Goal: Task Accomplishment & Management: Manage account settings

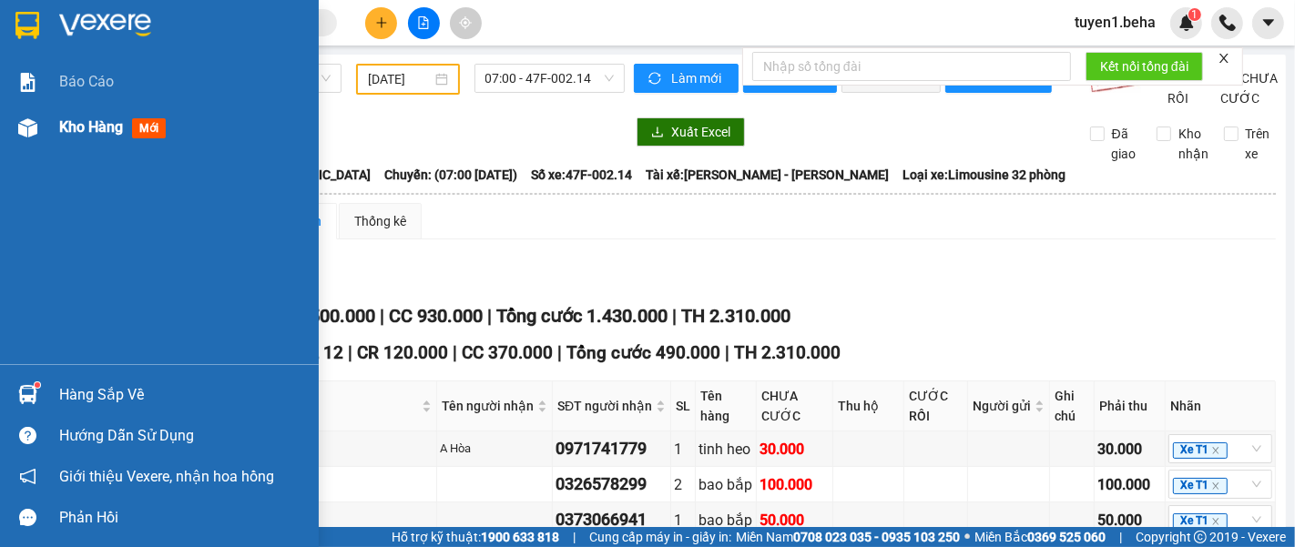
click at [75, 120] on span "Kho hàng" at bounding box center [91, 126] width 64 height 17
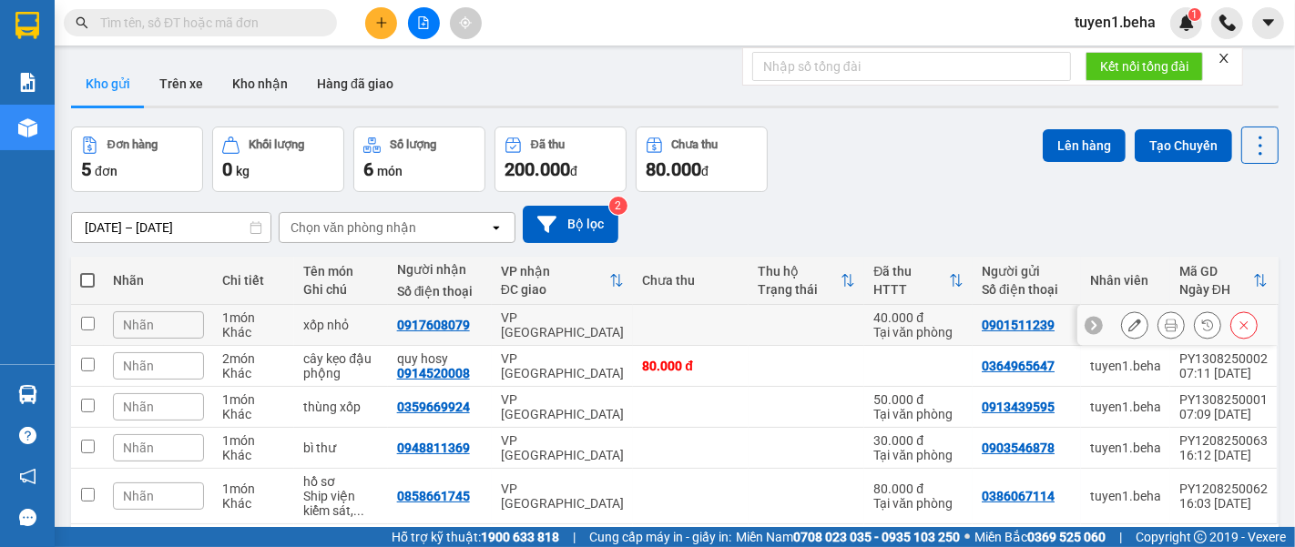
scroll to position [83, 0]
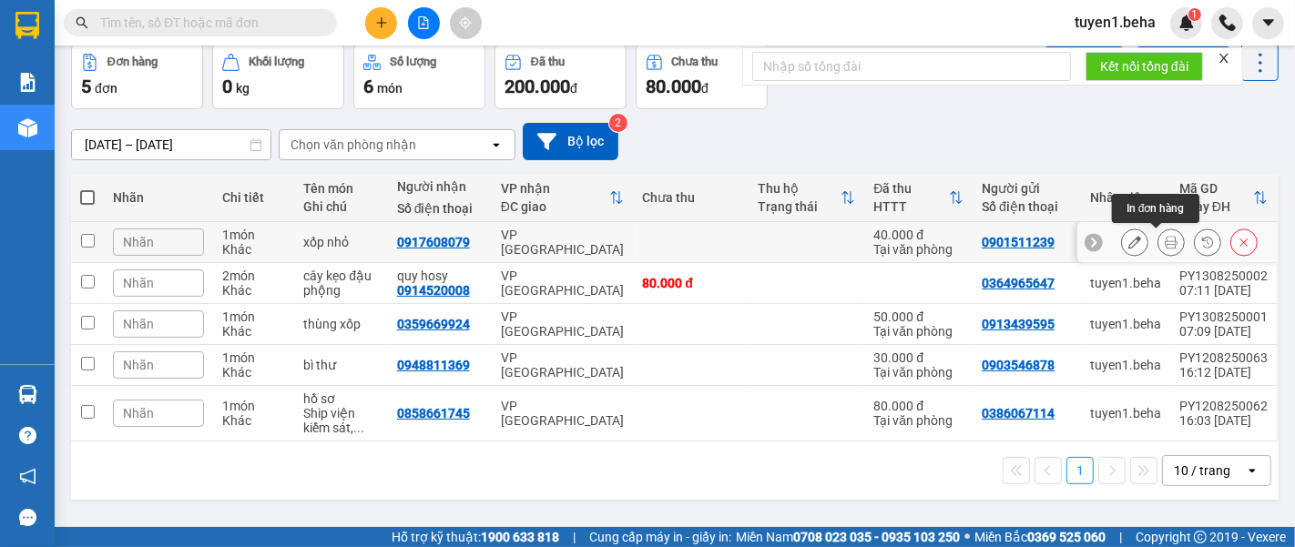
click at [1164, 246] on icon at bounding box center [1170, 242] width 13 height 13
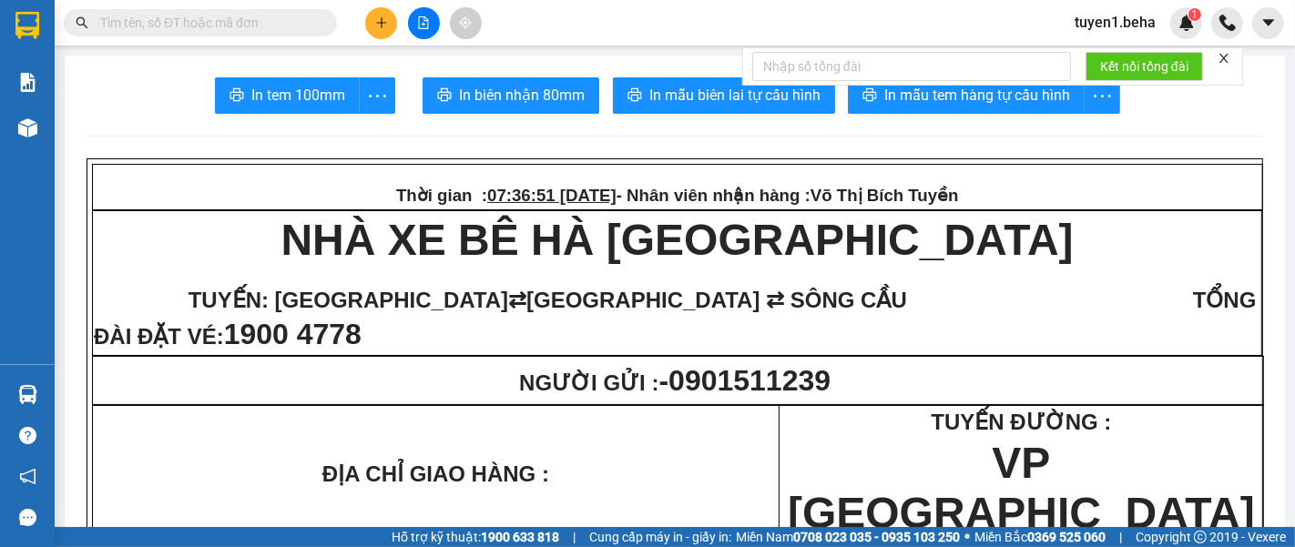
drag, startPoint x: 1222, startPoint y: 52, endPoint x: 1168, endPoint y: 53, distance: 53.7
click at [1222, 52] on icon "close" at bounding box center [1223, 58] width 13 height 13
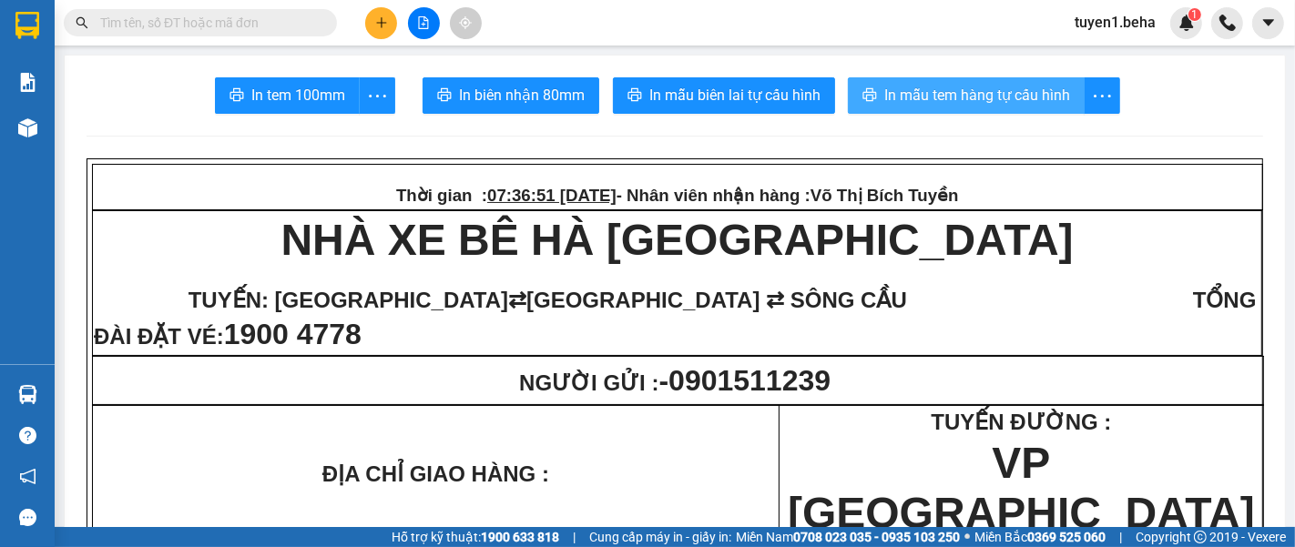
click at [1016, 91] on span "In mẫu tem hàng tự cấu hình" at bounding box center [977, 95] width 186 height 23
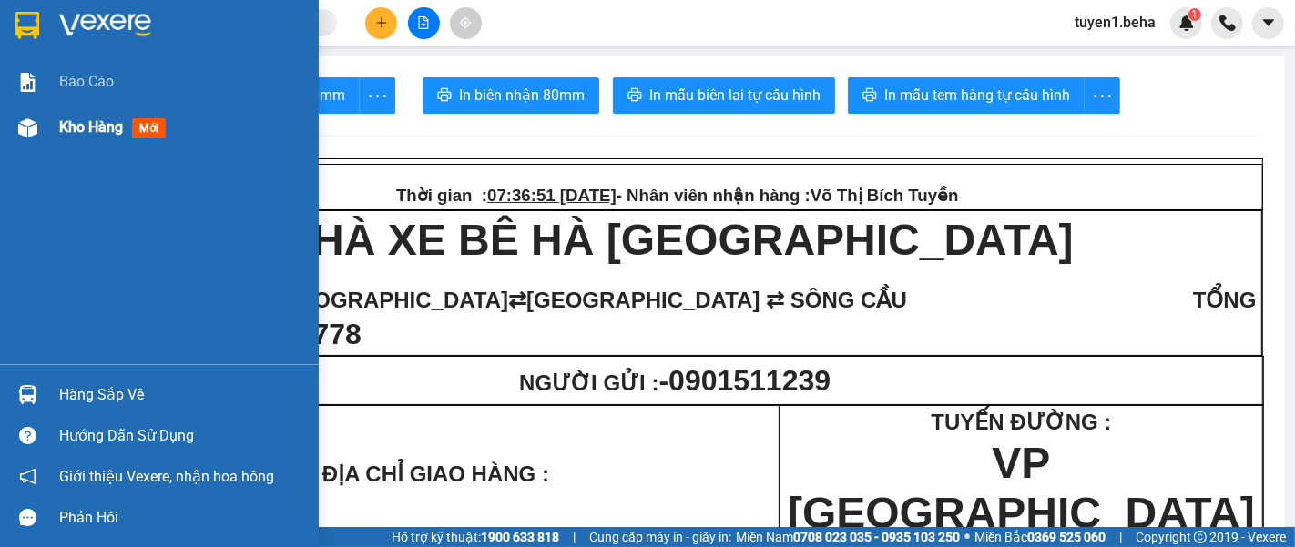
click at [101, 118] on span "Kho hàng" at bounding box center [91, 126] width 64 height 17
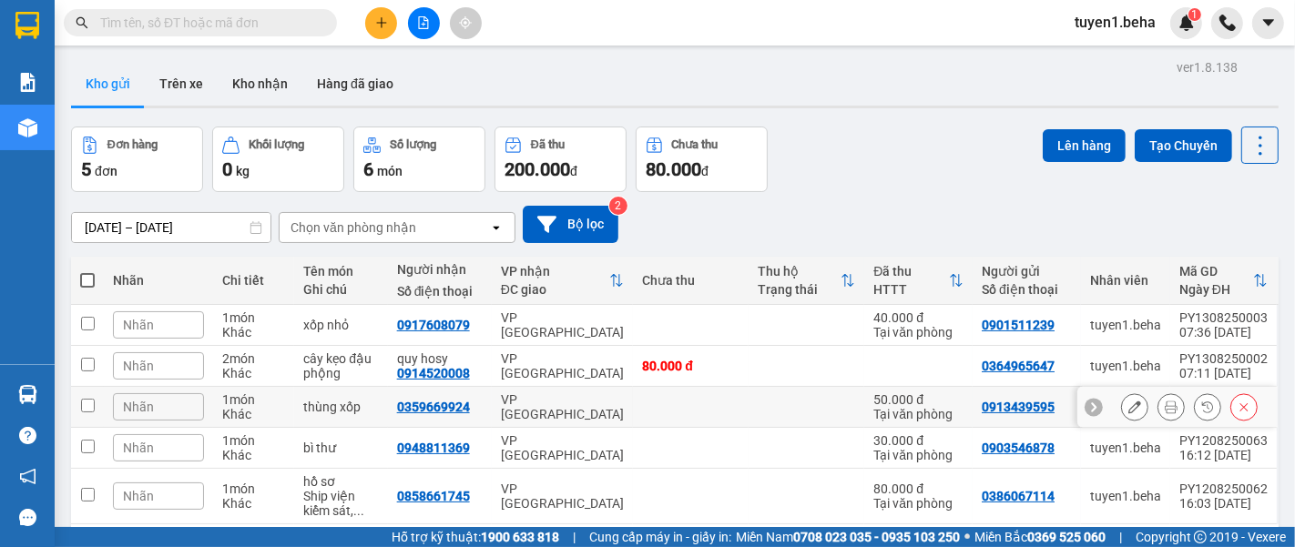
scroll to position [83, 0]
click at [87, 273] on span at bounding box center [87, 280] width 15 height 15
click at [87, 271] on input "checkbox" at bounding box center [87, 271] width 0 height 0
checkbox input "true"
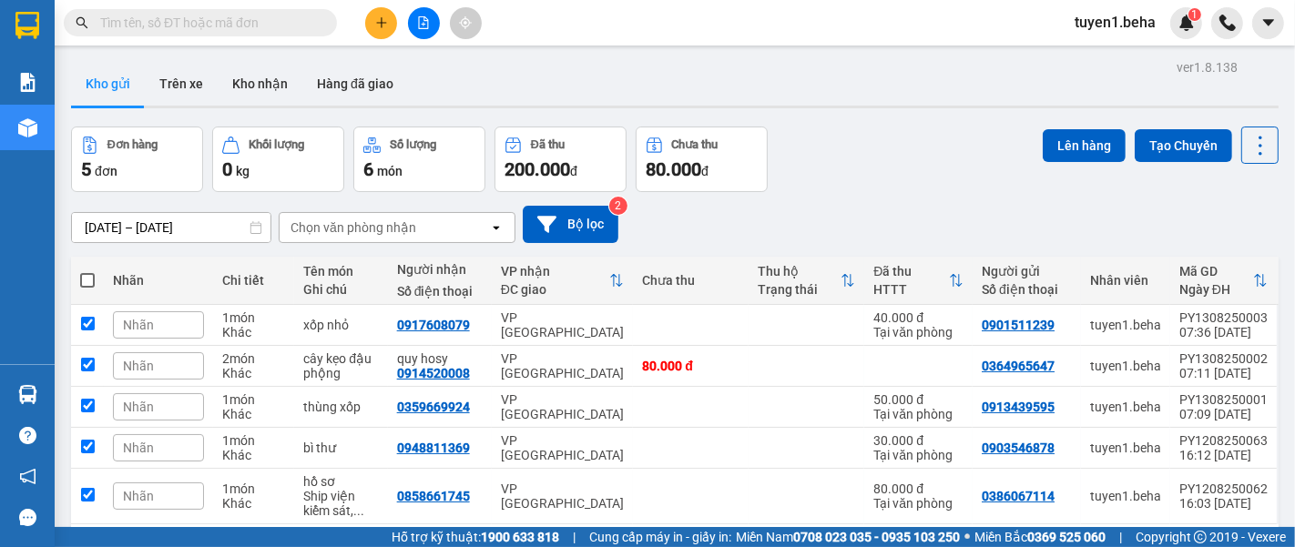
checkbox input "true"
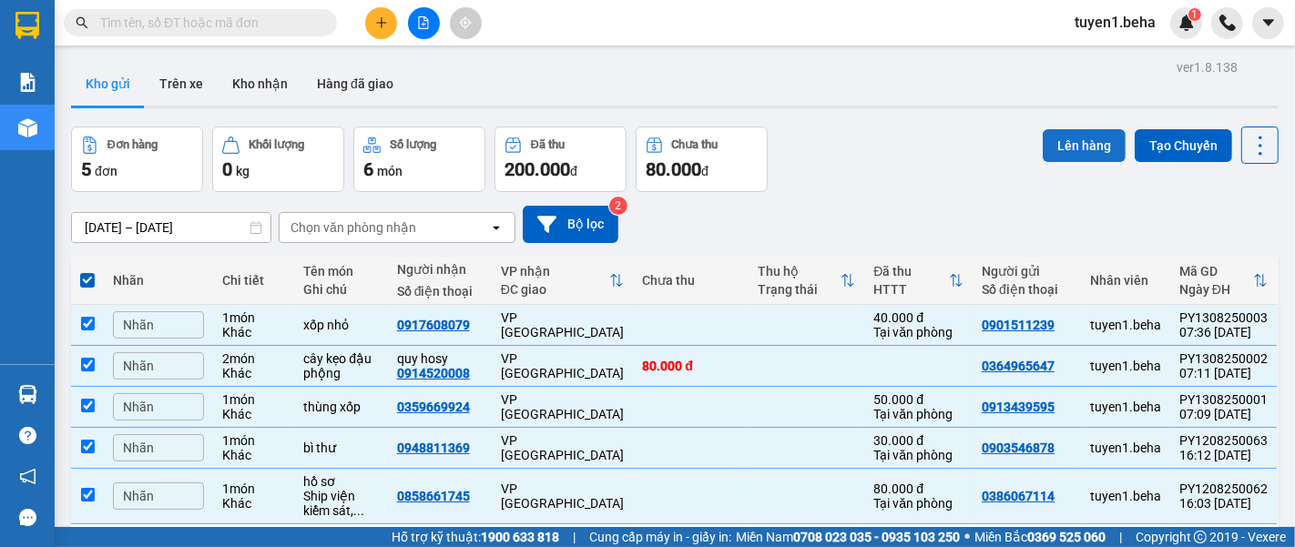
click at [1061, 147] on button "Lên hàng" at bounding box center [1083, 145] width 83 height 33
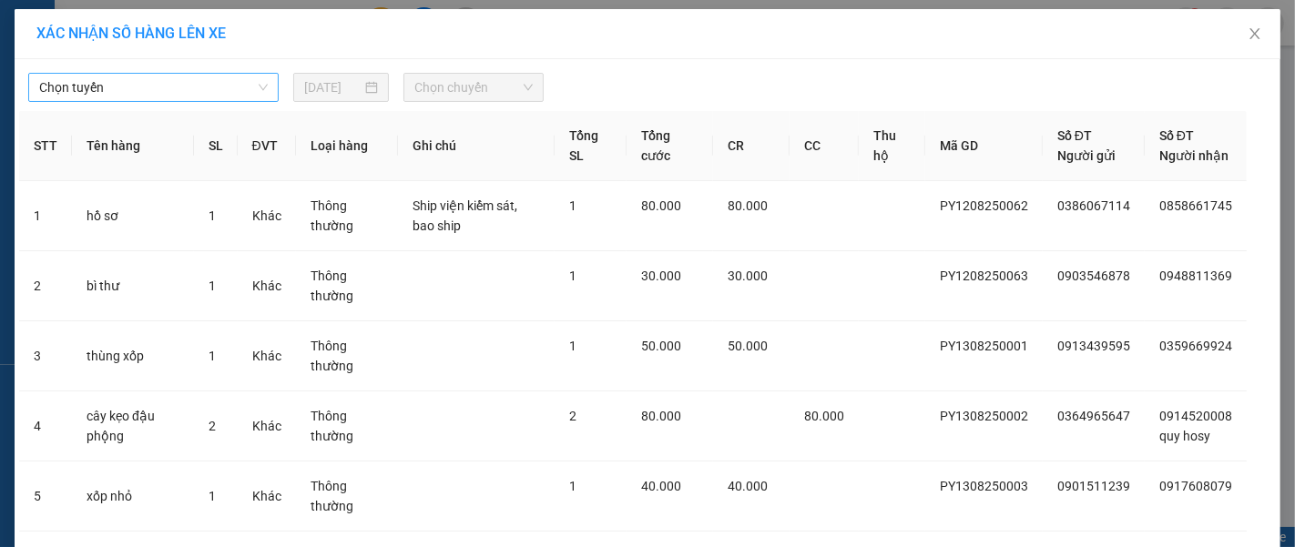
click at [174, 81] on span "Chọn tuyến" at bounding box center [153, 87] width 229 height 27
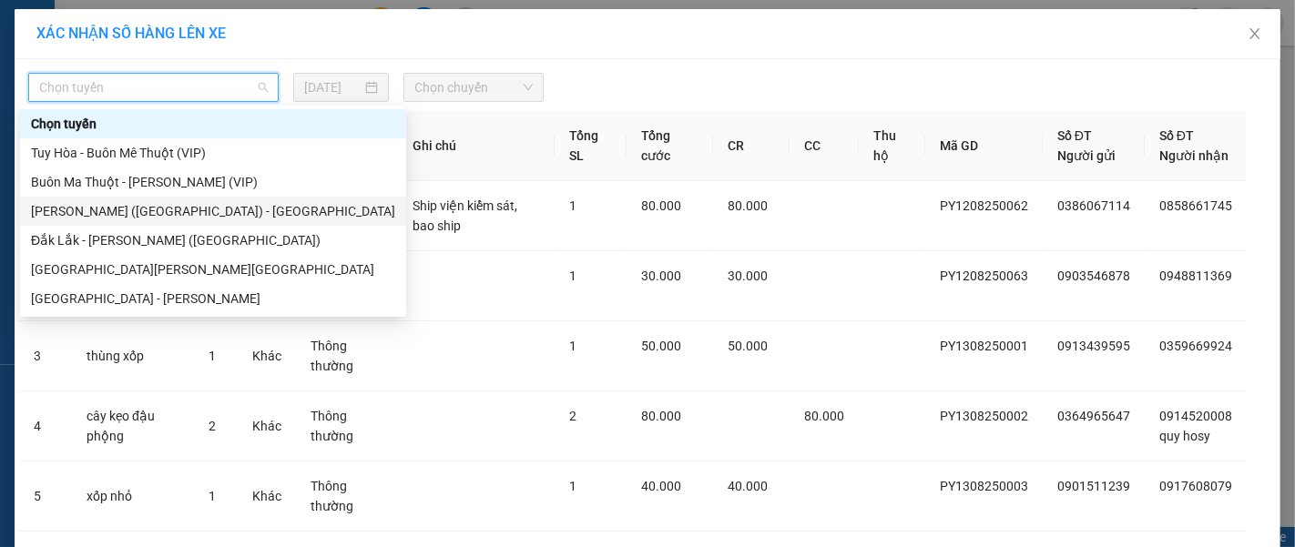
click at [163, 201] on div "[PERSON_NAME] ([GEOGRAPHIC_DATA]) - [GEOGRAPHIC_DATA]" at bounding box center [213, 211] width 364 height 20
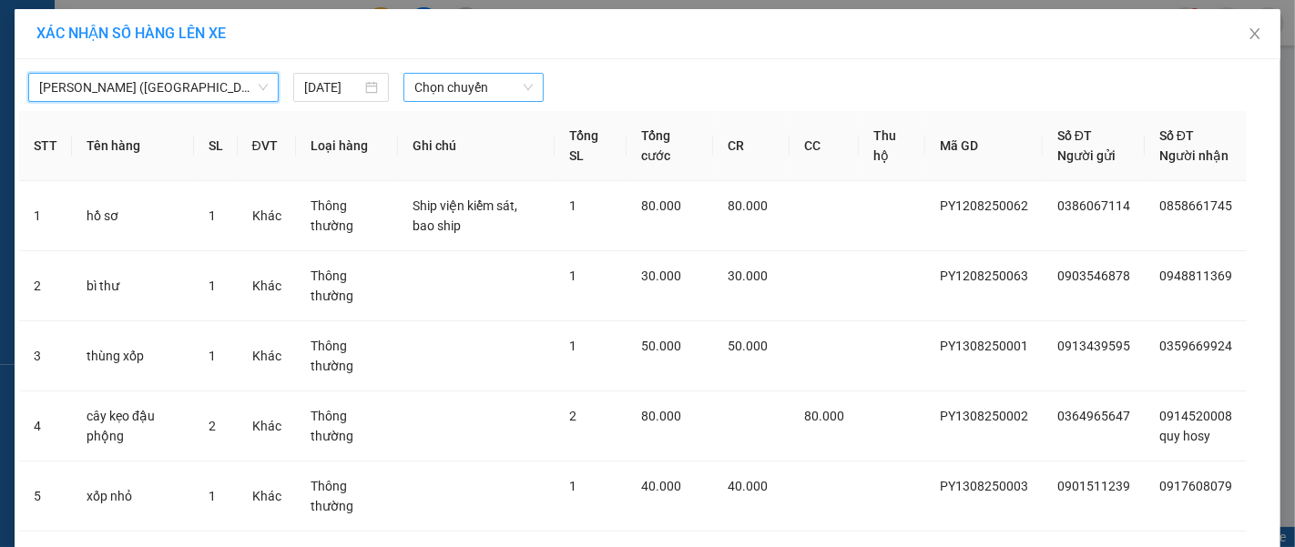
click at [463, 92] on span "Chọn chuyến" at bounding box center [473, 87] width 118 height 27
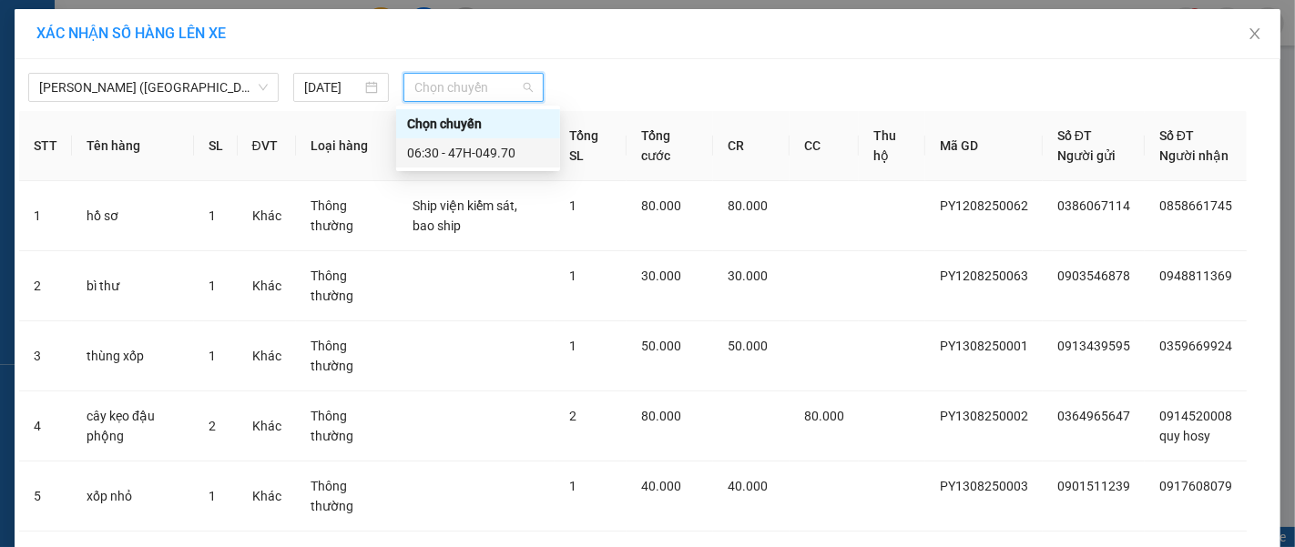
click at [470, 157] on div "06:30 - 47H-049.70" at bounding box center [478, 153] width 142 height 20
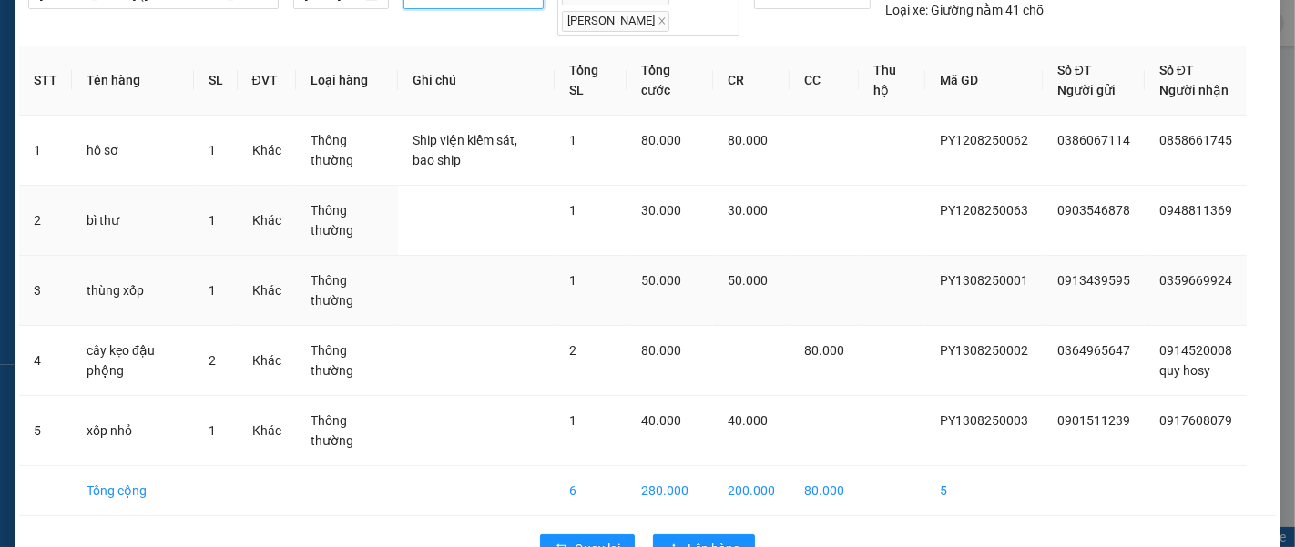
scroll to position [160, 0]
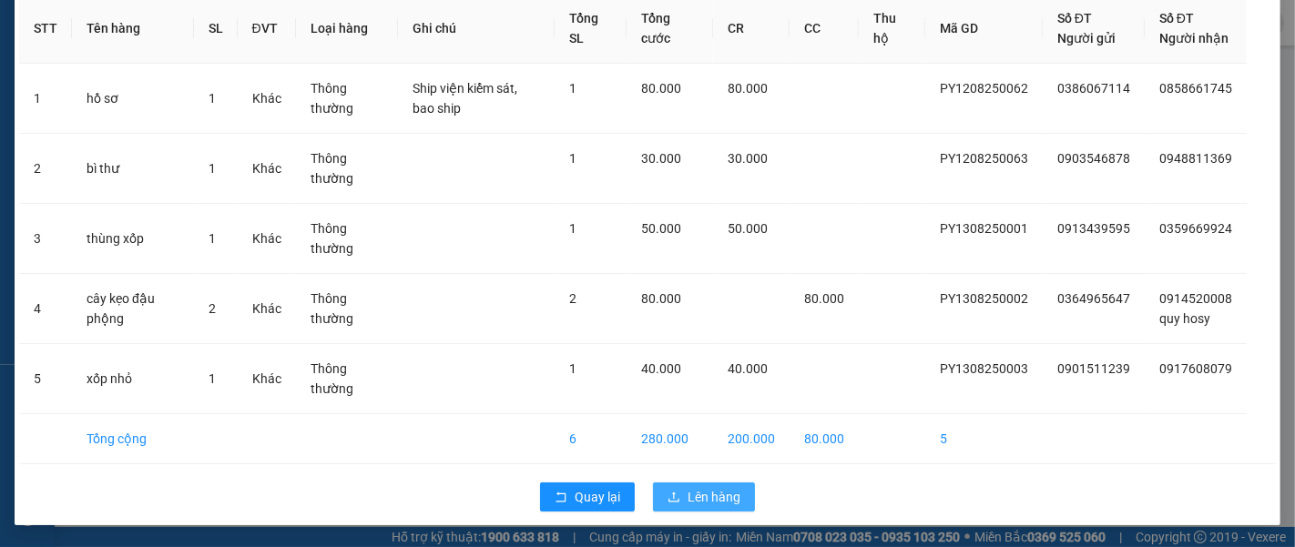
click at [701, 500] on span "Lên hàng" at bounding box center [713, 497] width 53 height 20
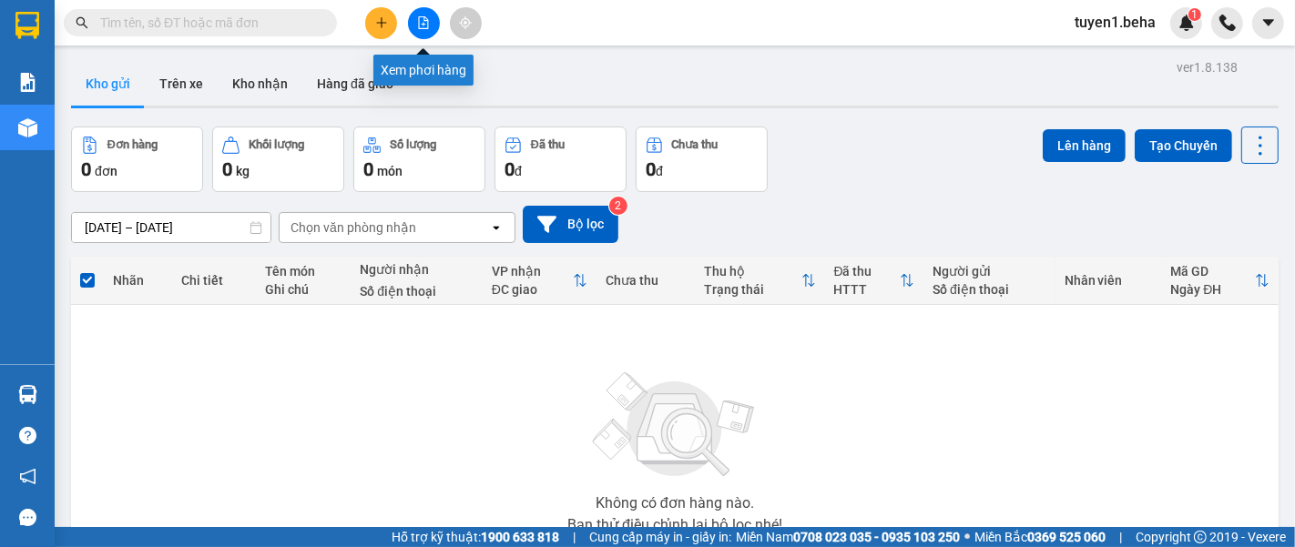
click at [423, 22] on icon "file-add" at bounding box center [423, 22] width 13 height 13
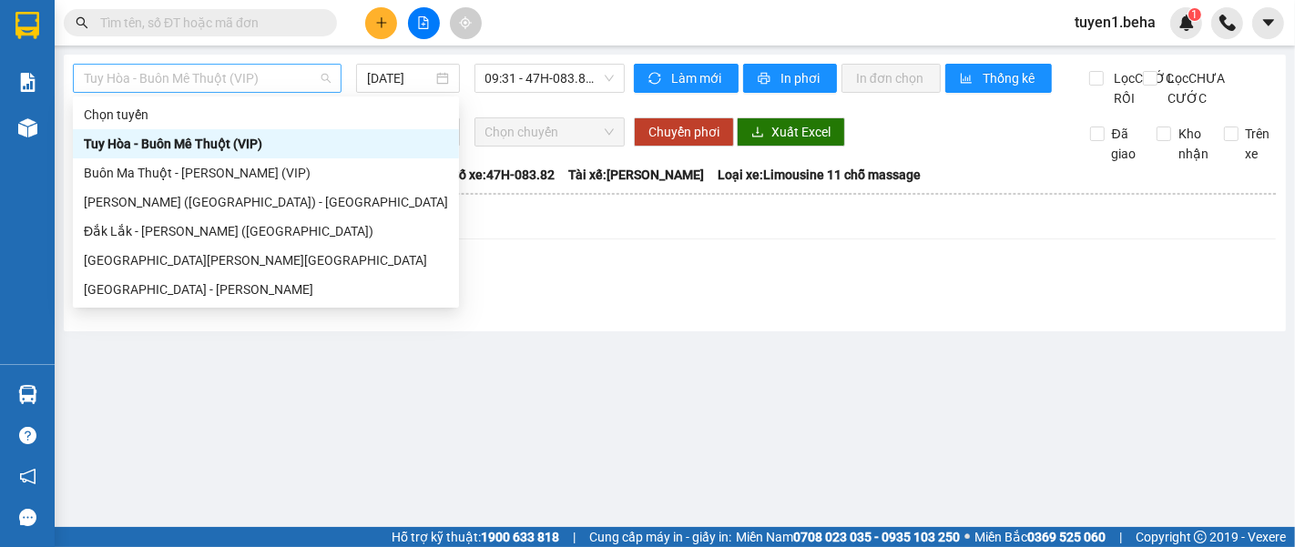
click at [249, 77] on span "Tuy Hòa - Buôn Mê Thuột (VIP)" at bounding box center [207, 78] width 247 height 27
click at [192, 195] on div "[PERSON_NAME] ([GEOGRAPHIC_DATA]) - [GEOGRAPHIC_DATA]" at bounding box center [266, 202] width 364 height 20
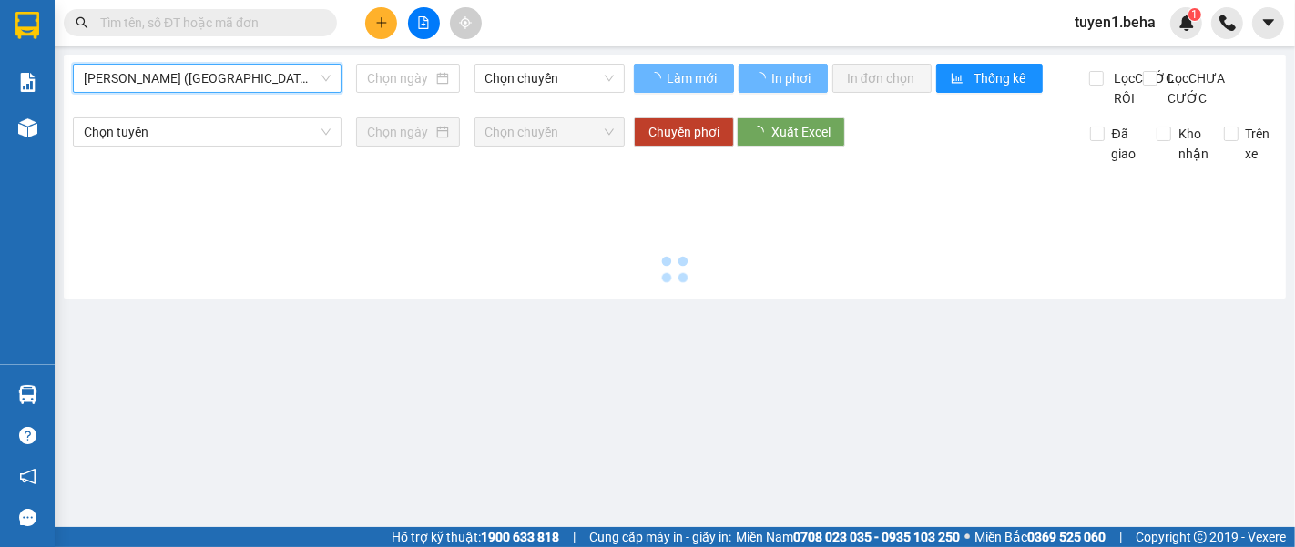
type input "[DATE]"
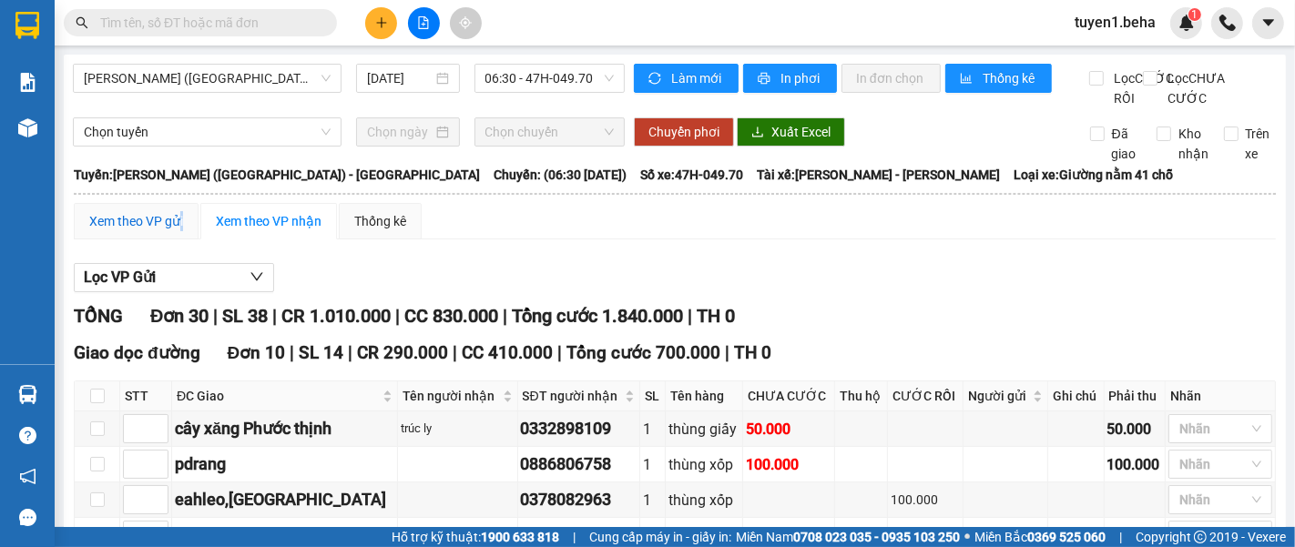
click at [180, 231] on div "Xem theo VP gửi" at bounding box center [136, 221] width 94 height 20
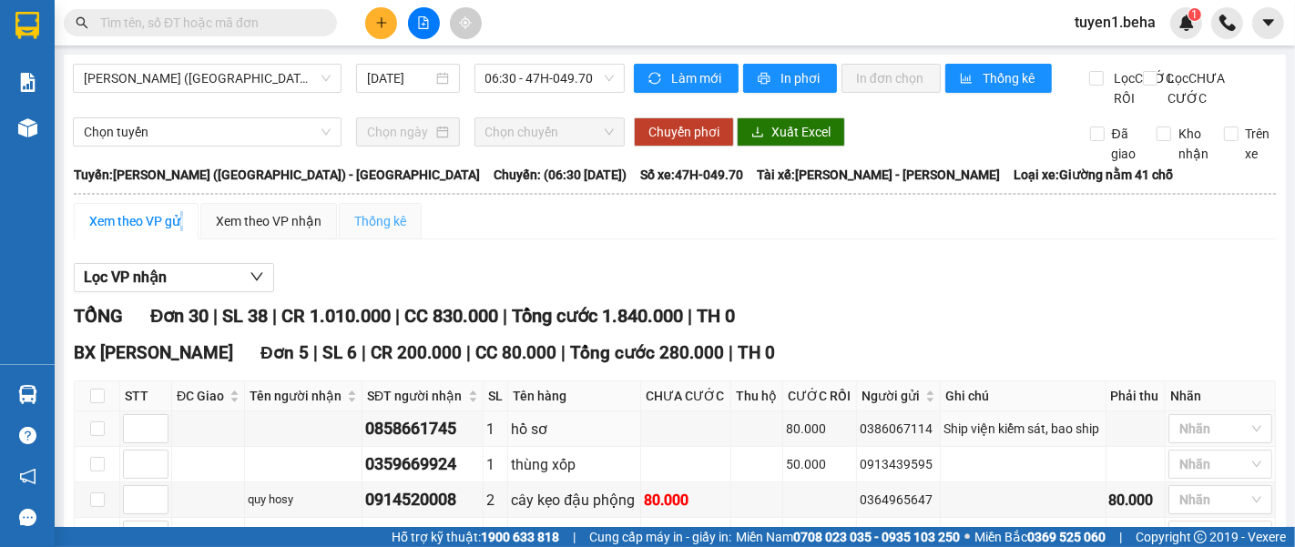
scroll to position [202, 0]
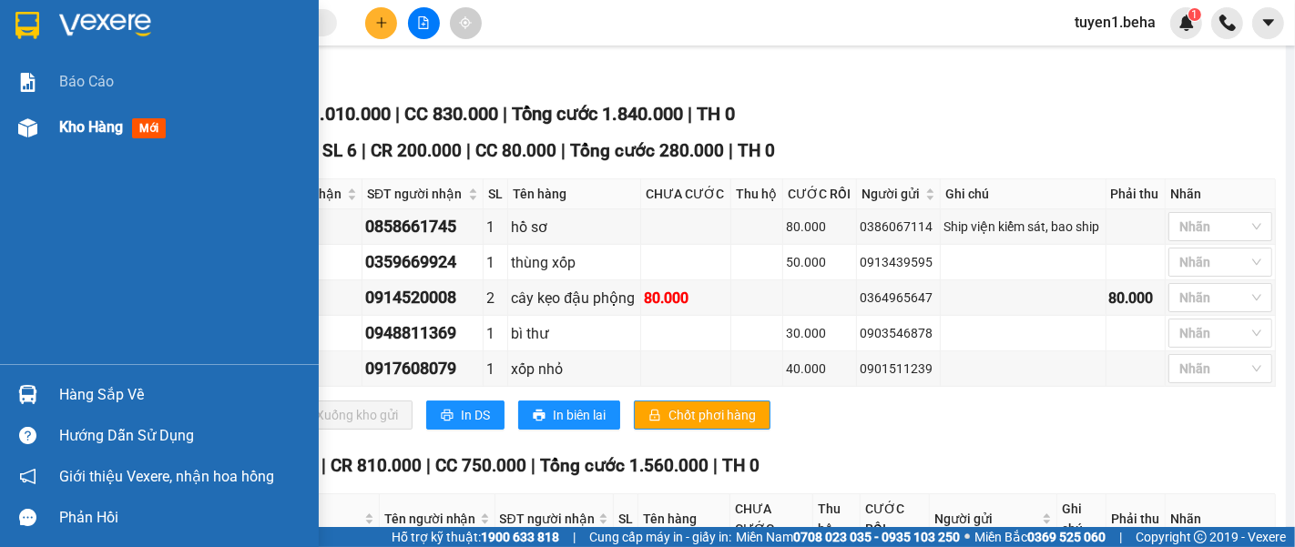
click at [94, 109] on div "Kho hàng mới" at bounding box center [182, 128] width 246 height 46
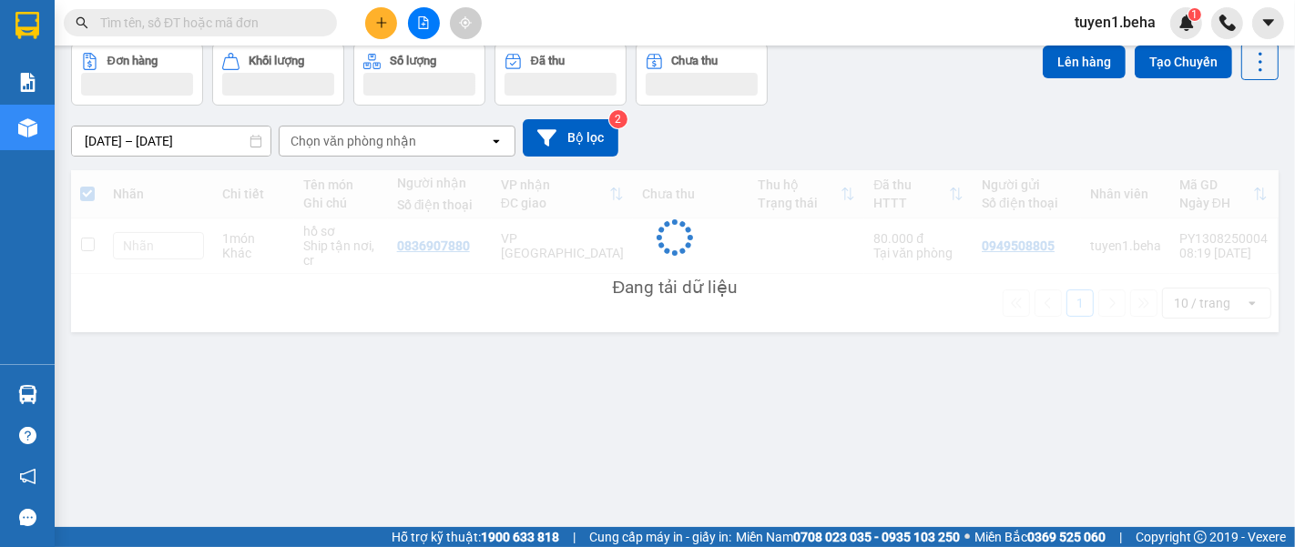
scroll to position [83, 0]
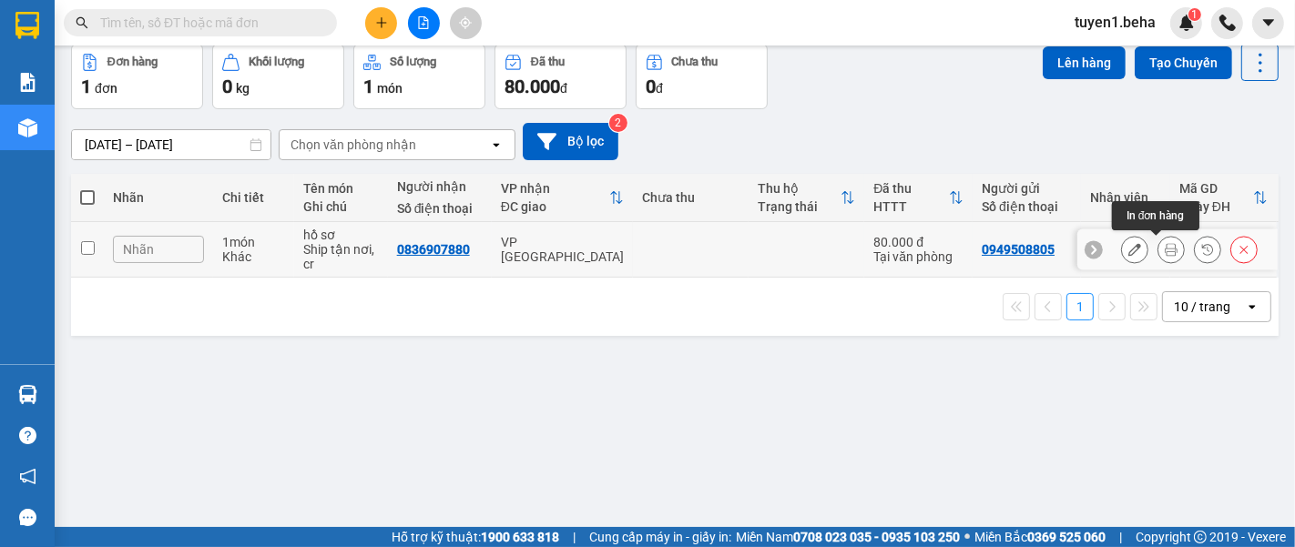
click at [1164, 251] on icon at bounding box center [1170, 249] width 13 height 13
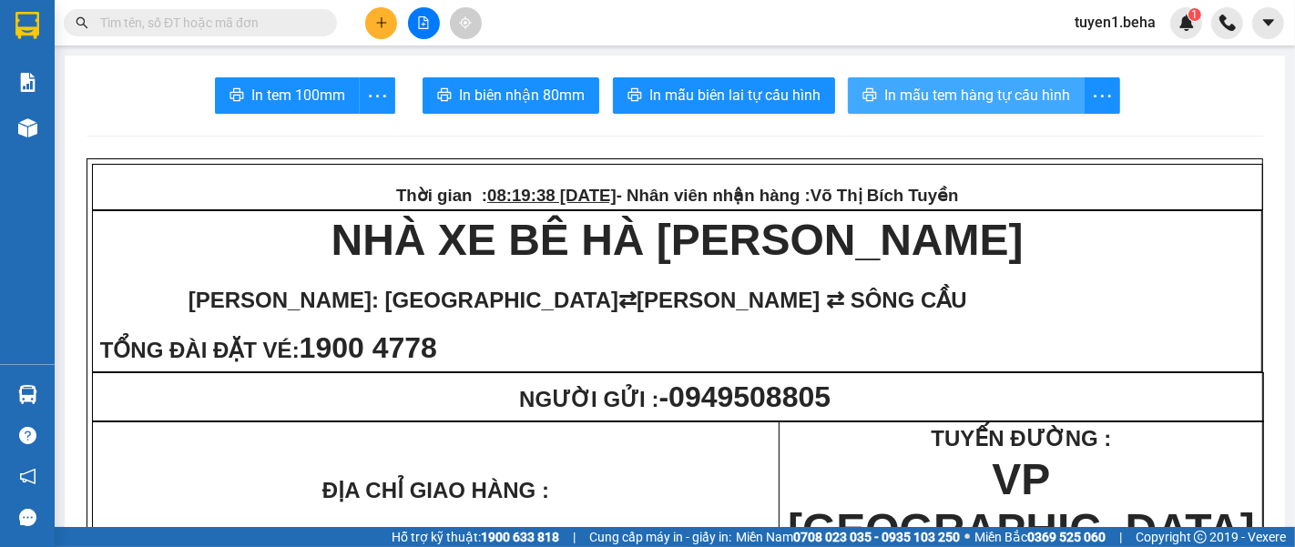
click at [926, 104] on span "In mẫu tem hàng tự cấu hình" at bounding box center [977, 95] width 186 height 23
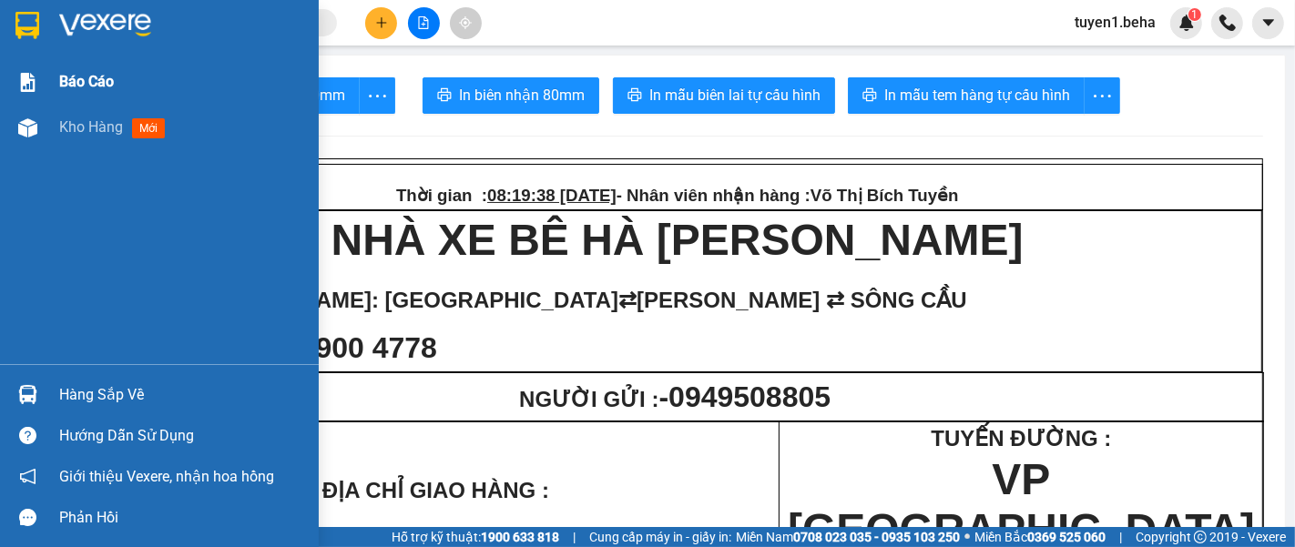
click at [92, 126] on span "Kho hàng" at bounding box center [91, 126] width 64 height 17
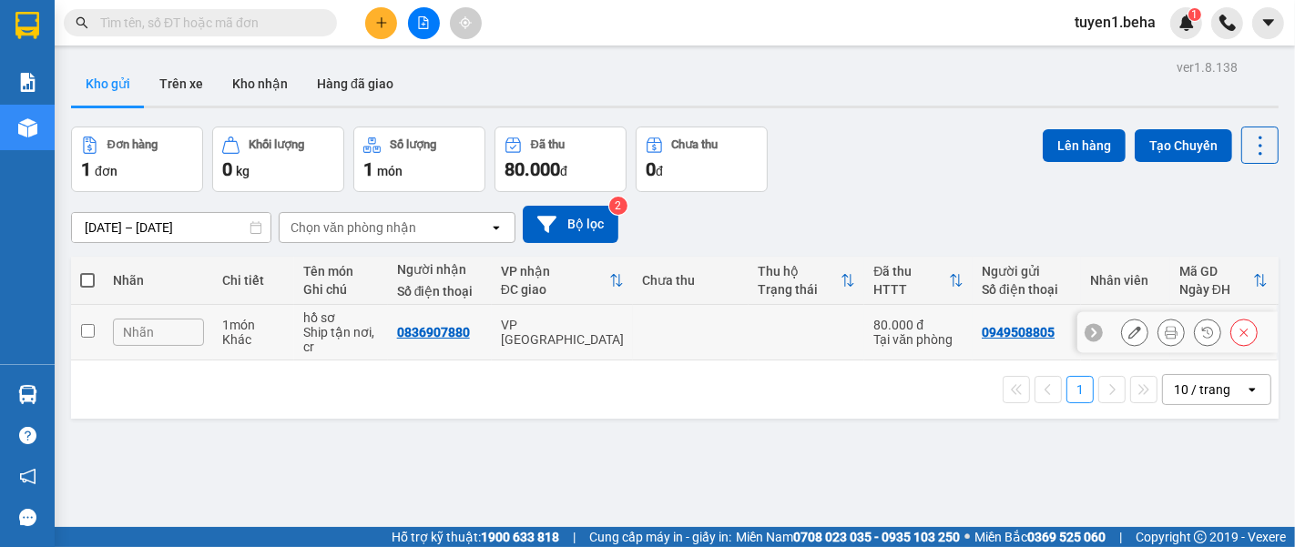
click at [84, 331] on input "checkbox" at bounding box center [88, 331] width 14 height 14
checkbox input "true"
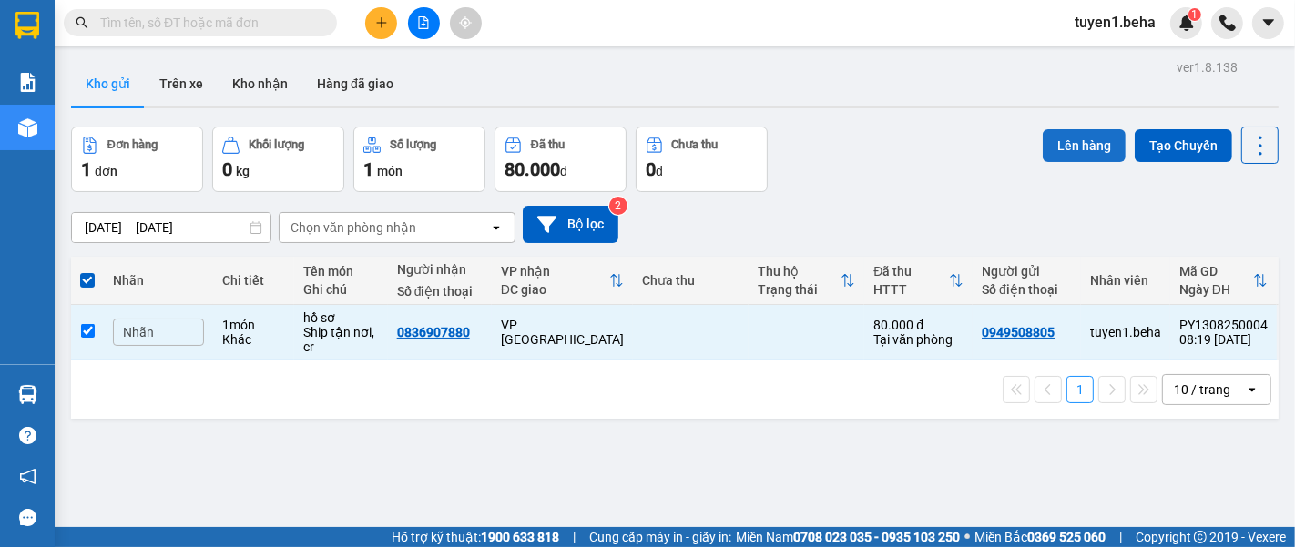
click at [1061, 135] on button "Lên hàng" at bounding box center [1083, 145] width 83 height 33
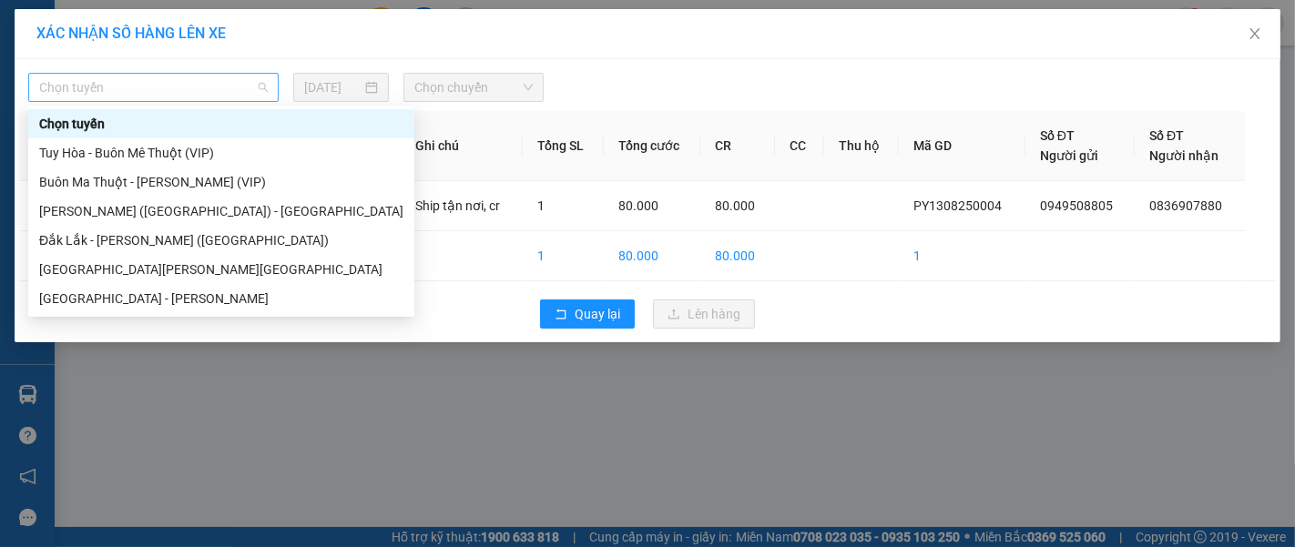
click at [192, 87] on span "Chọn tuyến" at bounding box center [153, 87] width 229 height 27
click at [153, 211] on div "[PERSON_NAME] ([GEOGRAPHIC_DATA]) - [GEOGRAPHIC_DATA]" at bounding box center [221, 211] width 364 height 20
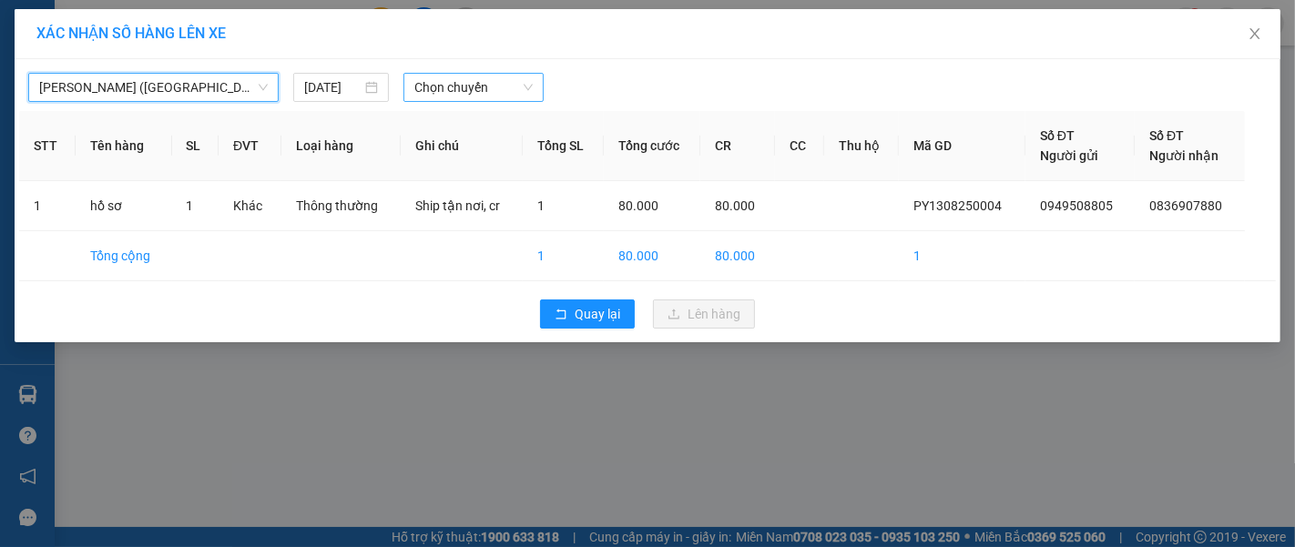
click at [445, 88] on span "Chọn chuyến" at bounding box center [473, 87] width 118 height 27
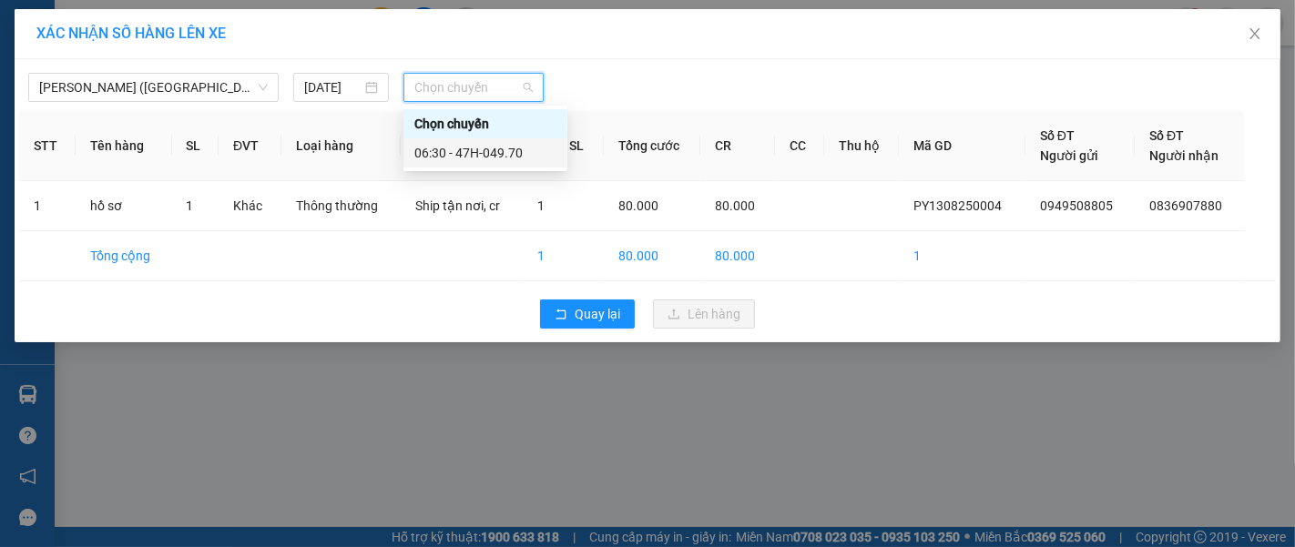
click at [524, 157] on div "06:30 - 47H-049.70" at bounding box center [485, 153] width 142 height 20
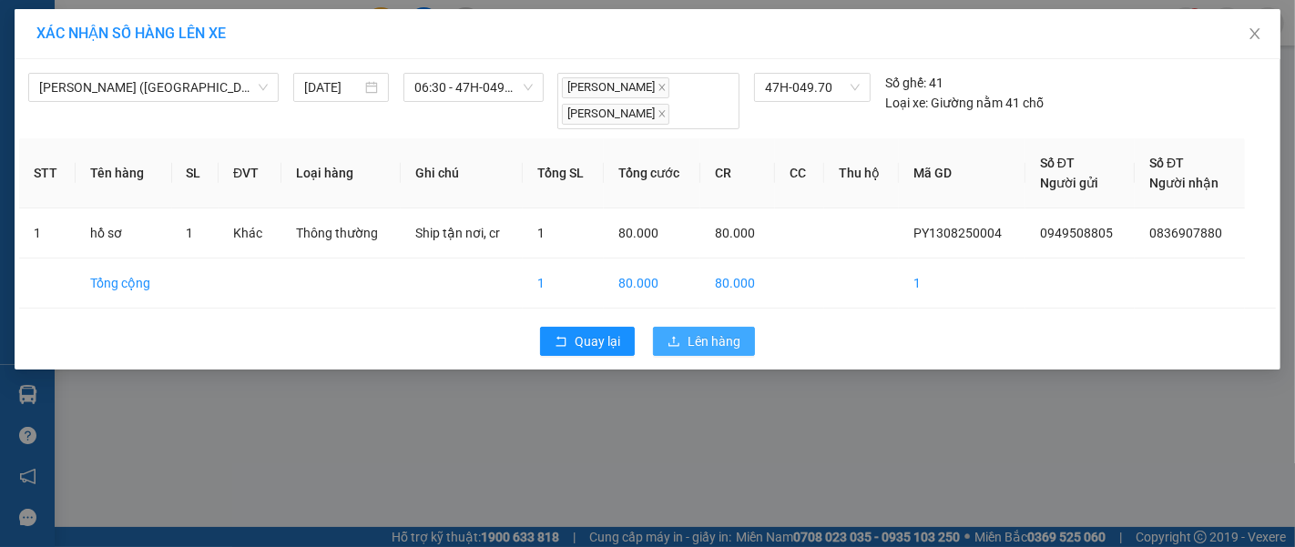
click at [704, 339] on span "Lên hàng" at bounding box center [713, 341] width 53 height 20
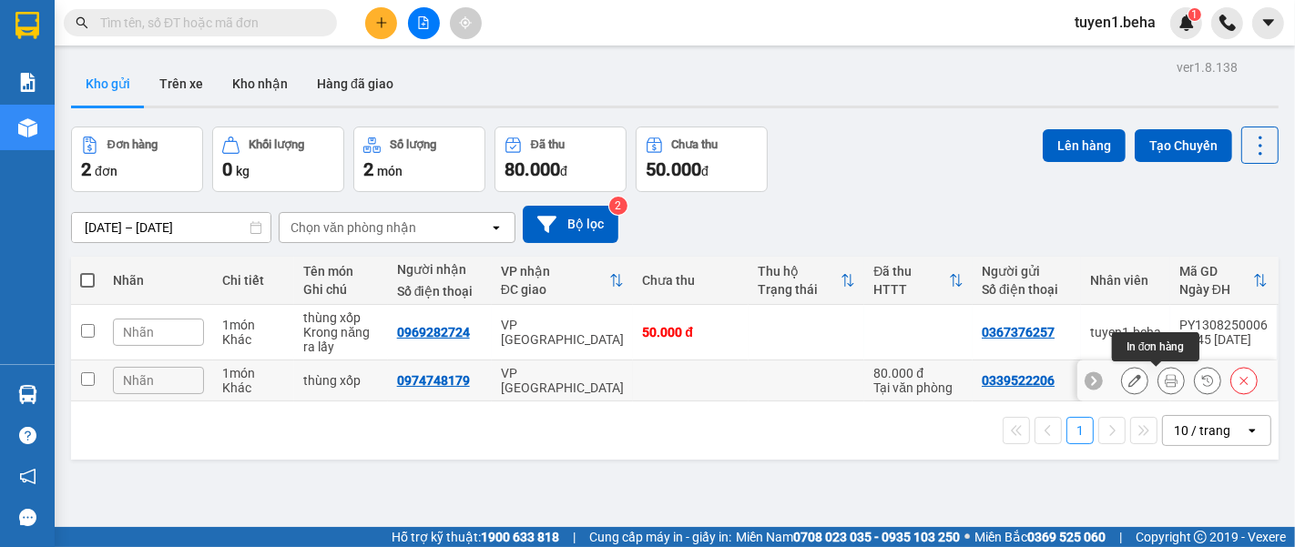
click at [1164, 384] on icon at bounding box center [1170, 380] width 13 height 13
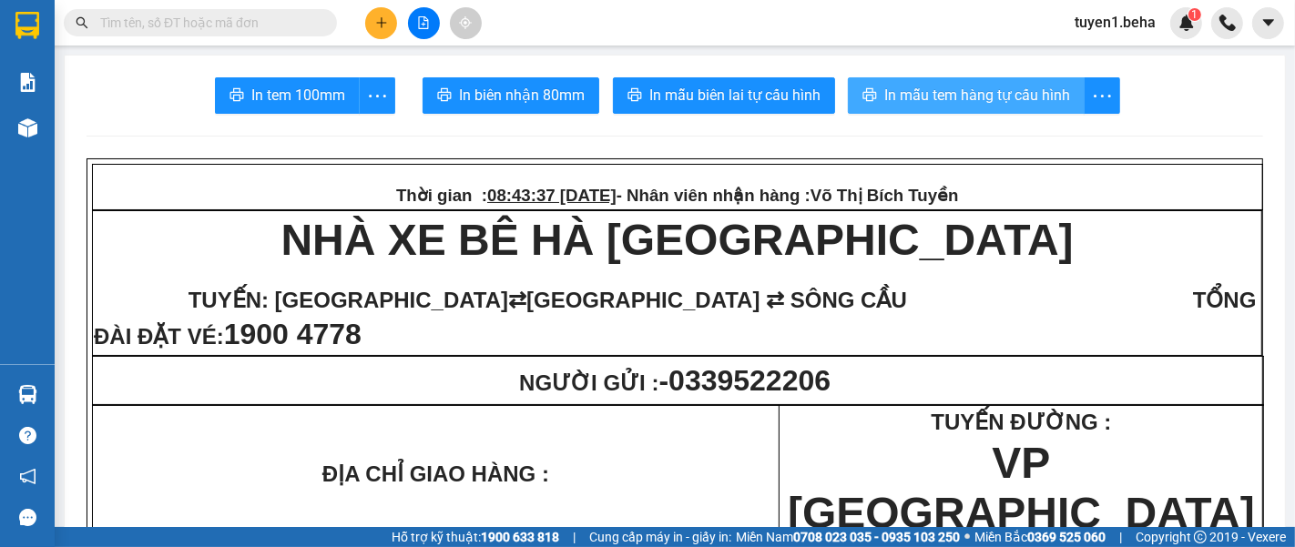
click at [952, 90] on span "In mẫu tem hàng tự cấu hình" at bounding box center [977, 95] width 186 height 23
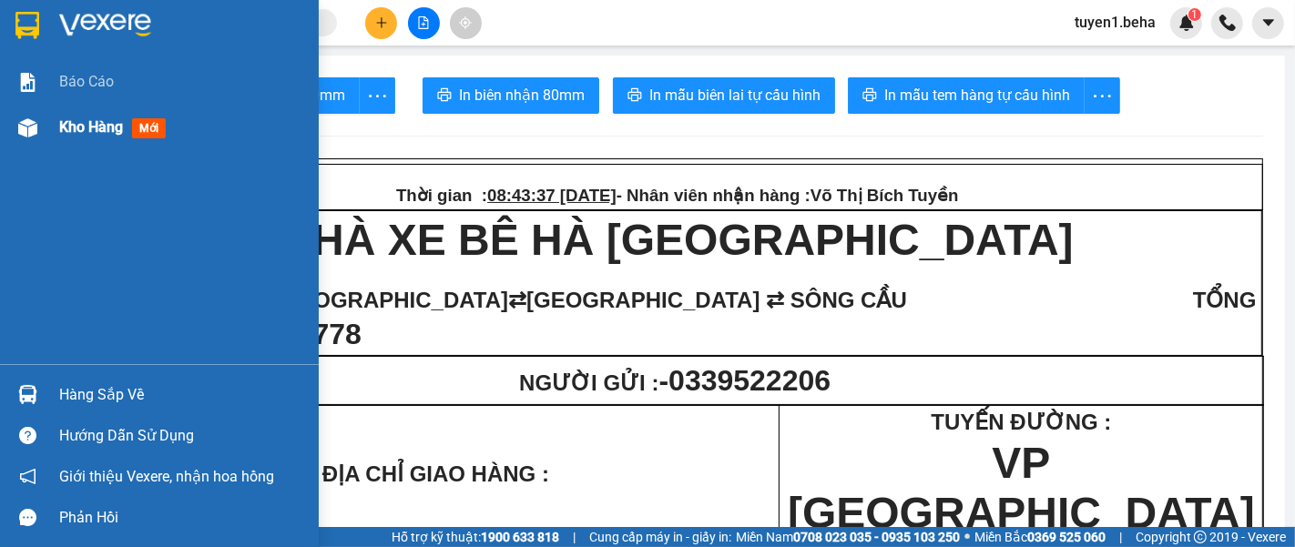
click at [97, 126] on span "Kho hàng" at bounding box center [91, 126] width 64 height 17
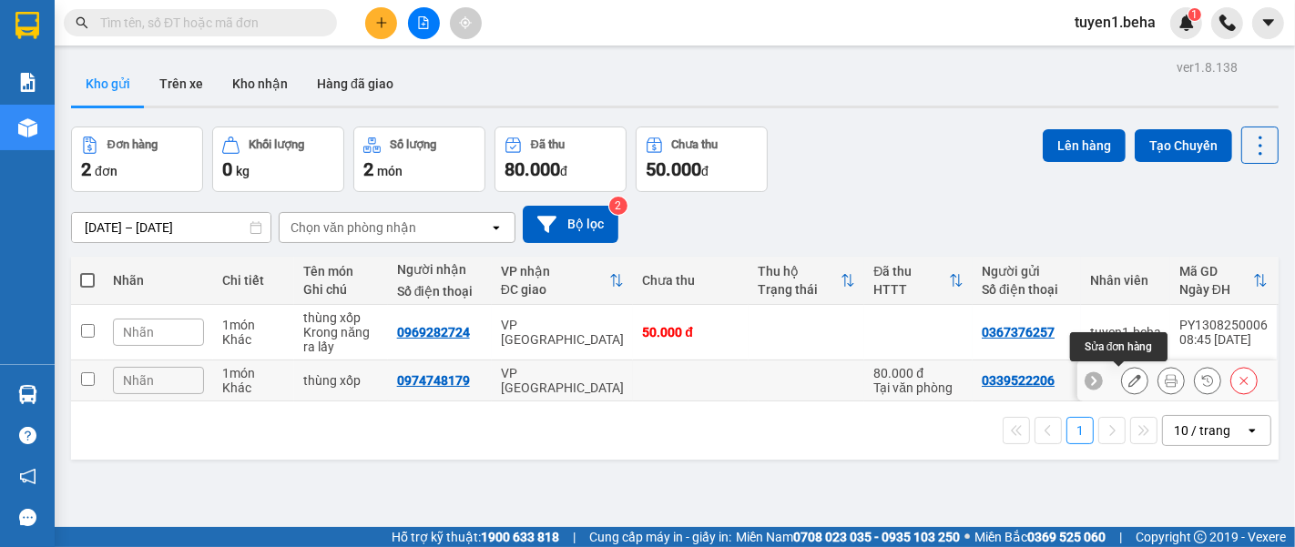
click at [1128, 386] on icon at bounding box center [1134, 380] width 13 height 13
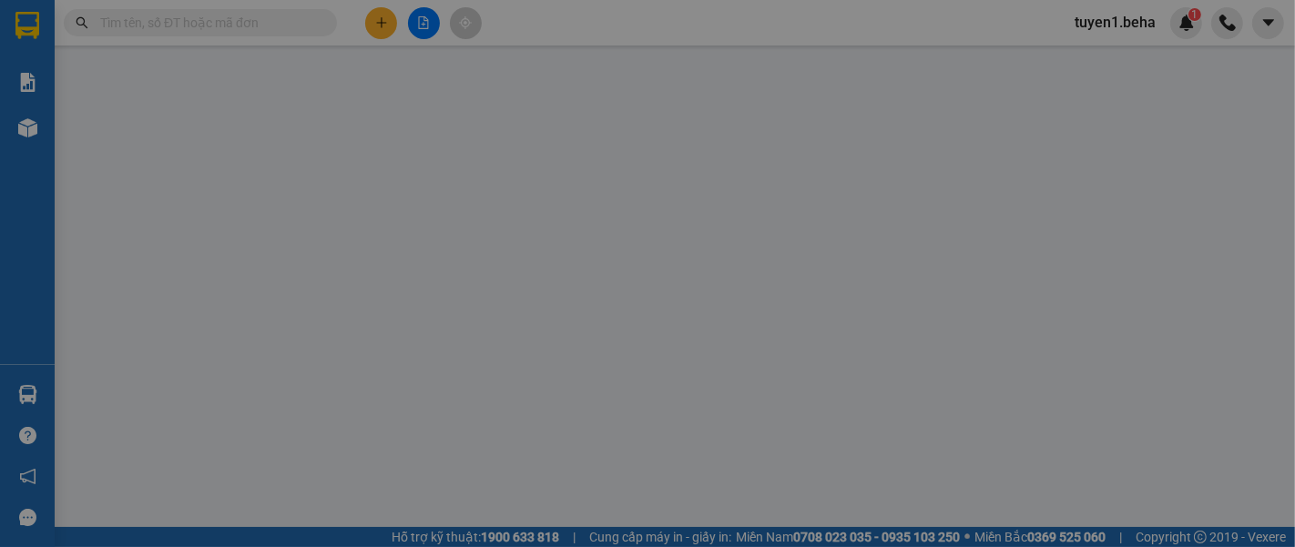
type input "0339522206"
type input "0974748179"
type input "80.000"
type input "0"
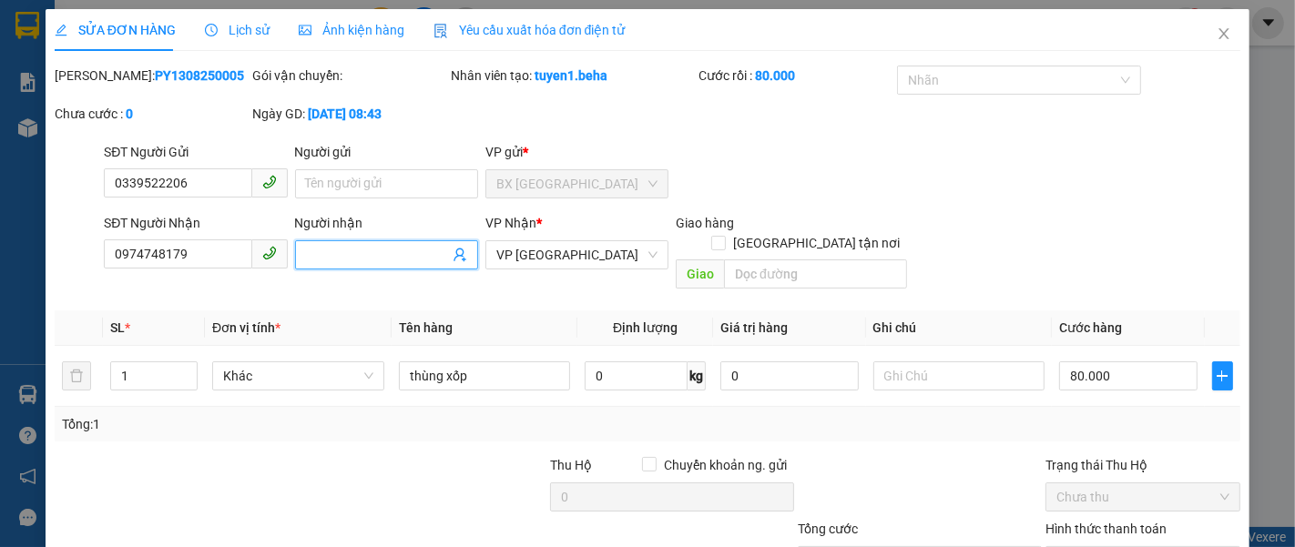
click at [330, 248] on input "Người nhận" at bounding box center [377, 255] width 143 height 20
type input "nhật thiện"
click at [432, 473] on div at bounding box center [424, 487] width 248 height 64
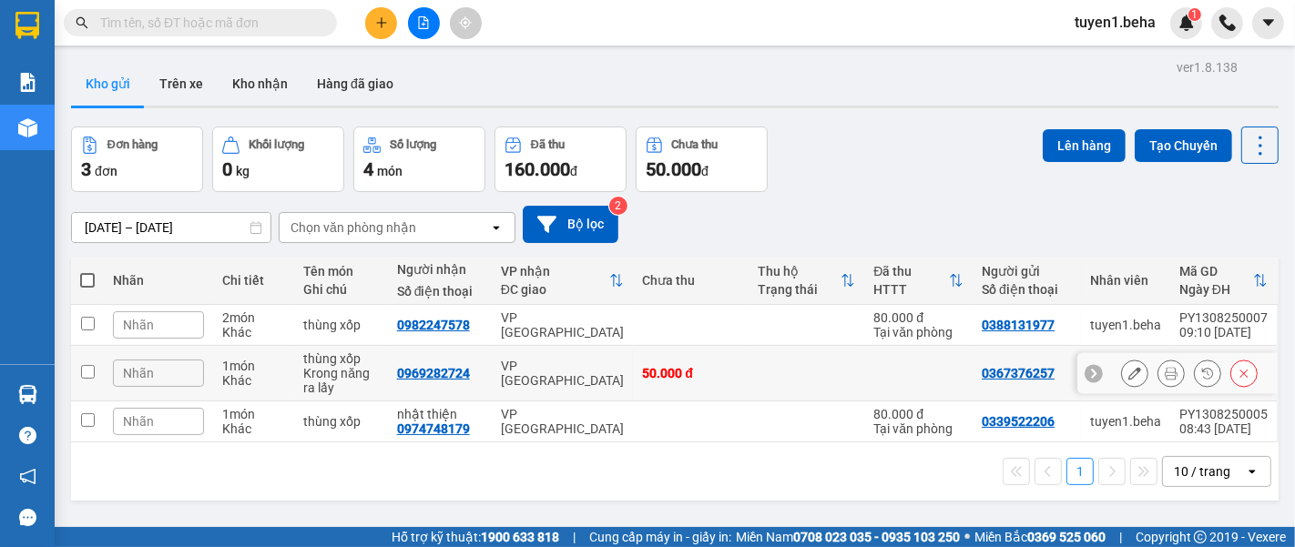
scroll to position [83, 0]
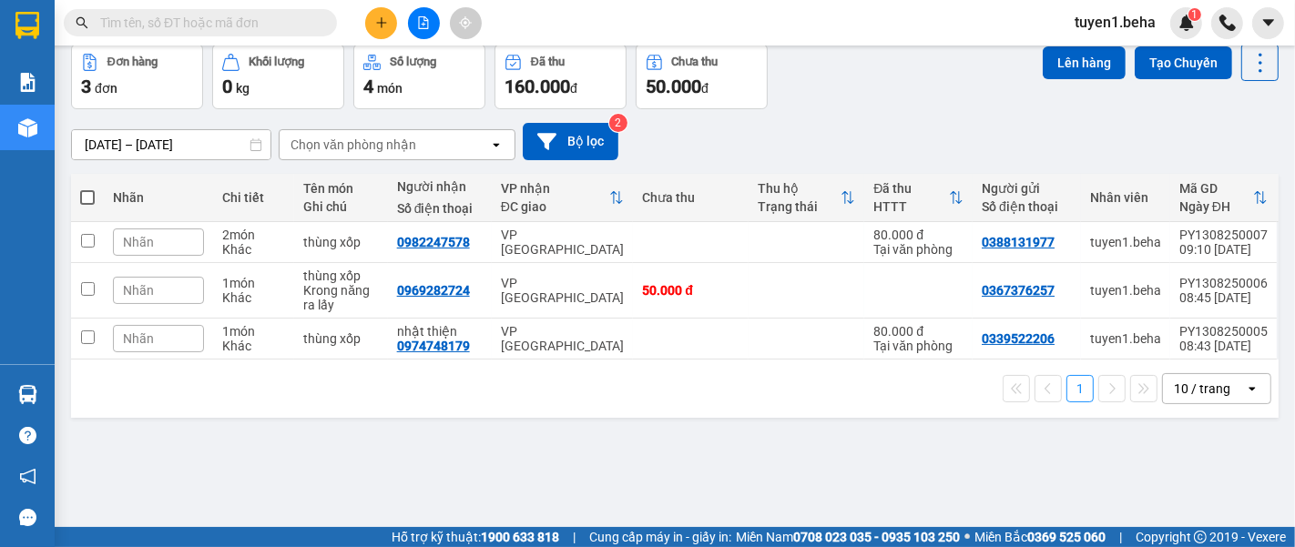
click at [214, 458] on div "ver 1.8.138 Kho gửi Trên xe Kho nhận Hàng đã giao Đơn hàng 3 đơn Khối lượng 0 k…" at bounding box center [675, 245] width 1222 height 547
click at [158, 427] on div "ver 1.8.138 Kho gửi Trên xe Kho nhận Hàng đã giao Đơn hàng 3 đơn Khối lượng 0 k…" at bounding box center [675, 245] width 1222 height 547
